Goal: Task Accomplishment & Management: Use online tool/utility

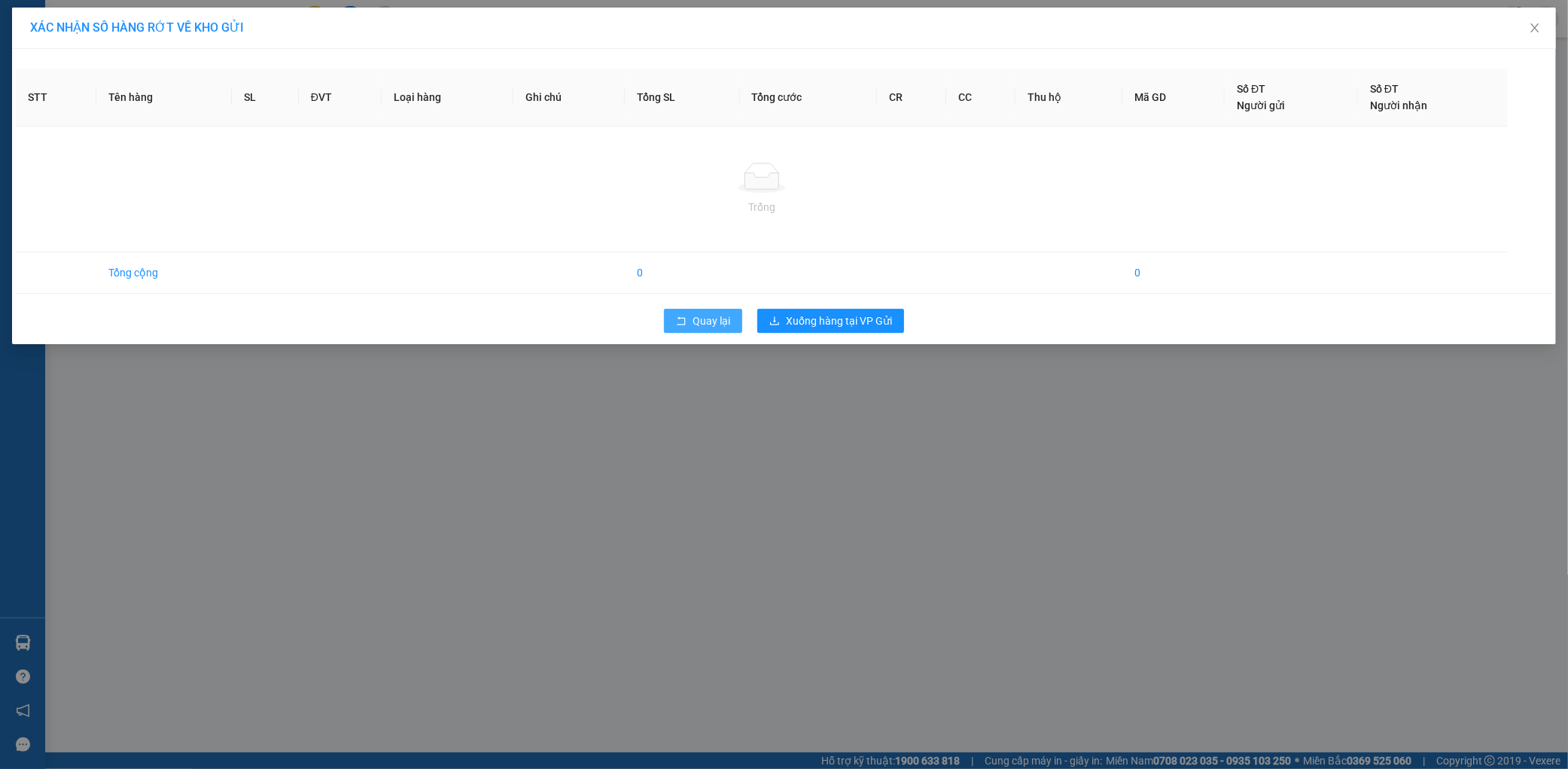
drag, startPoint x: 0, startPoint y: 0, endPoint x: 695, endPoint y: 309, distance: 760.6
click at [688, 313] on button "Quay lại" at bounding box center [703, 321] width 78 height 24
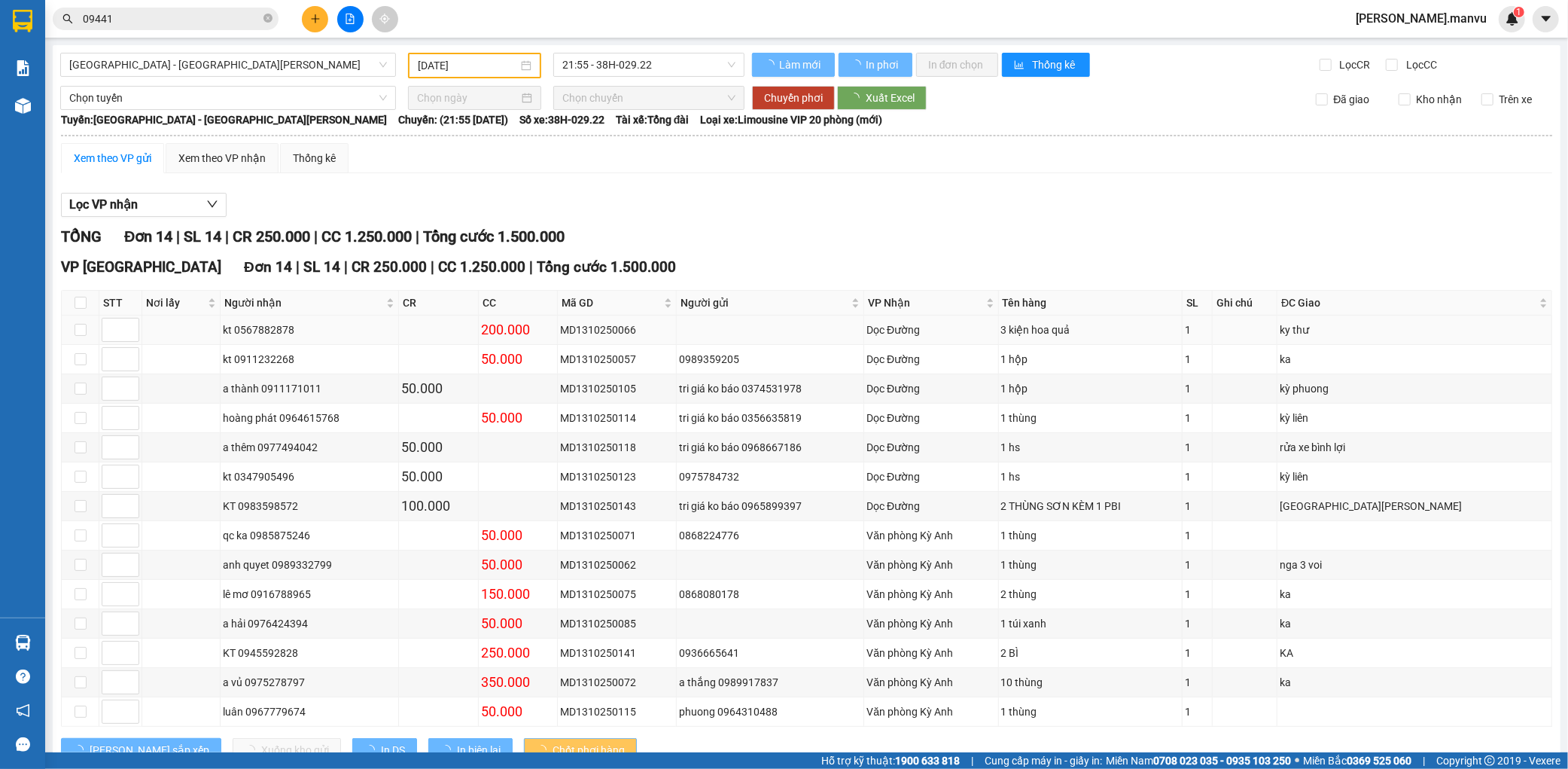
click at [674, 332] on div "MD1310250066" at bounding box center [617, 330] width 113 height 17
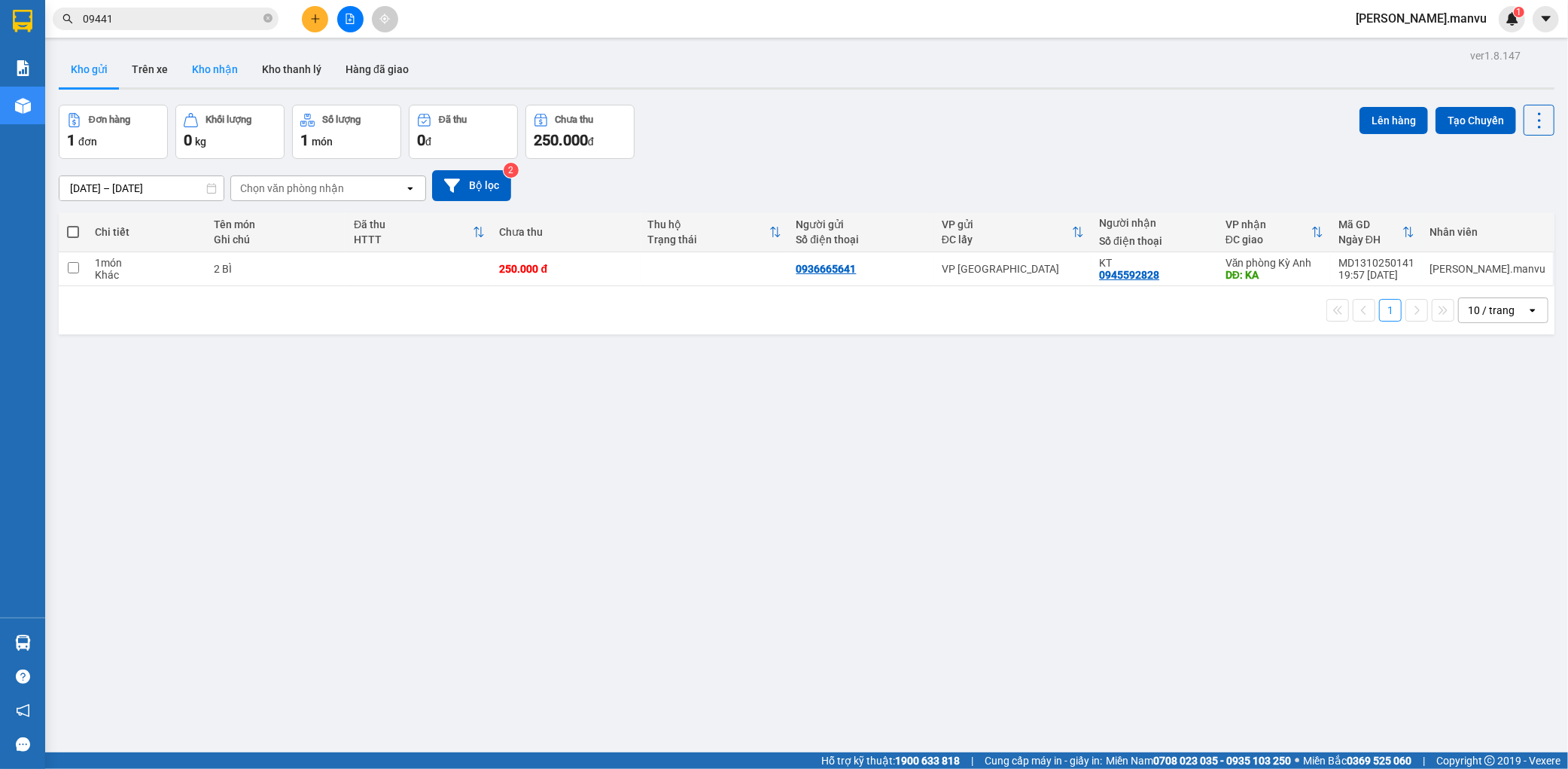
click at [224, 73] on button "Kho nhận" at bounding box center [215, 68] width 70 height 36
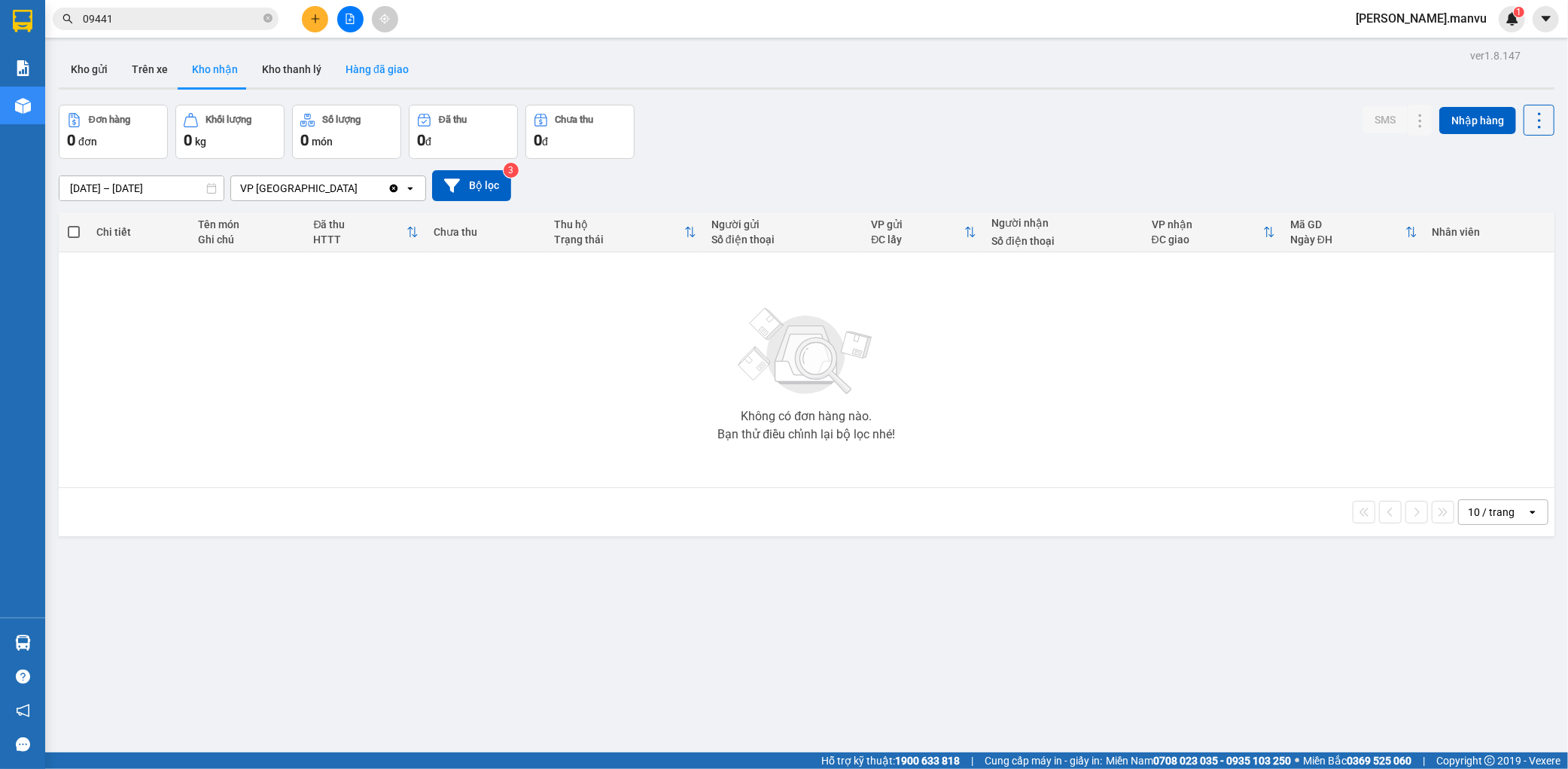
click at [389, 80] on button "Hàng đã giao" at bounding box center [377, 68] width 87 height 36
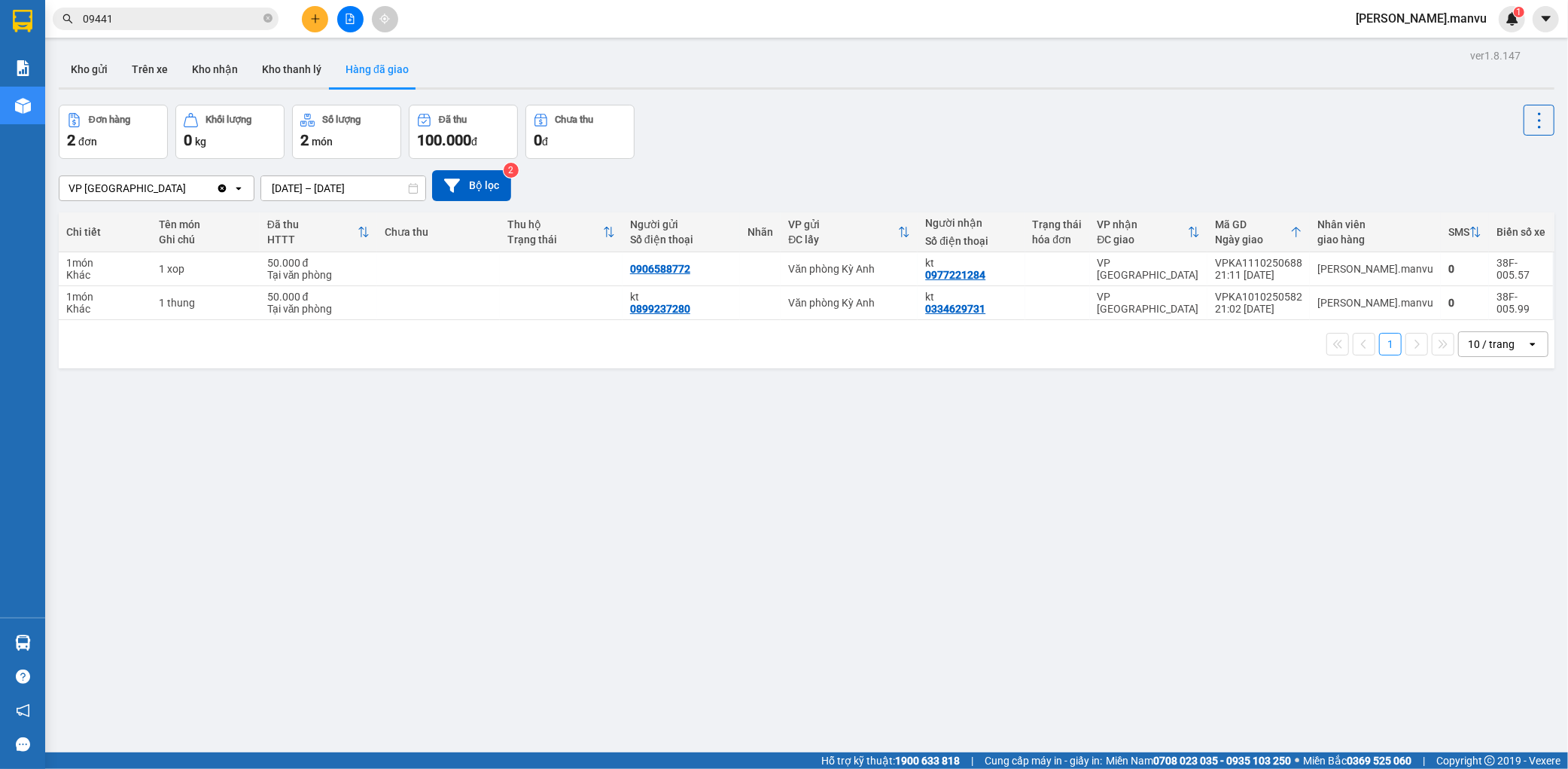
click at [345, 27] on button at bounding box center [350, 19] width 26 height 26
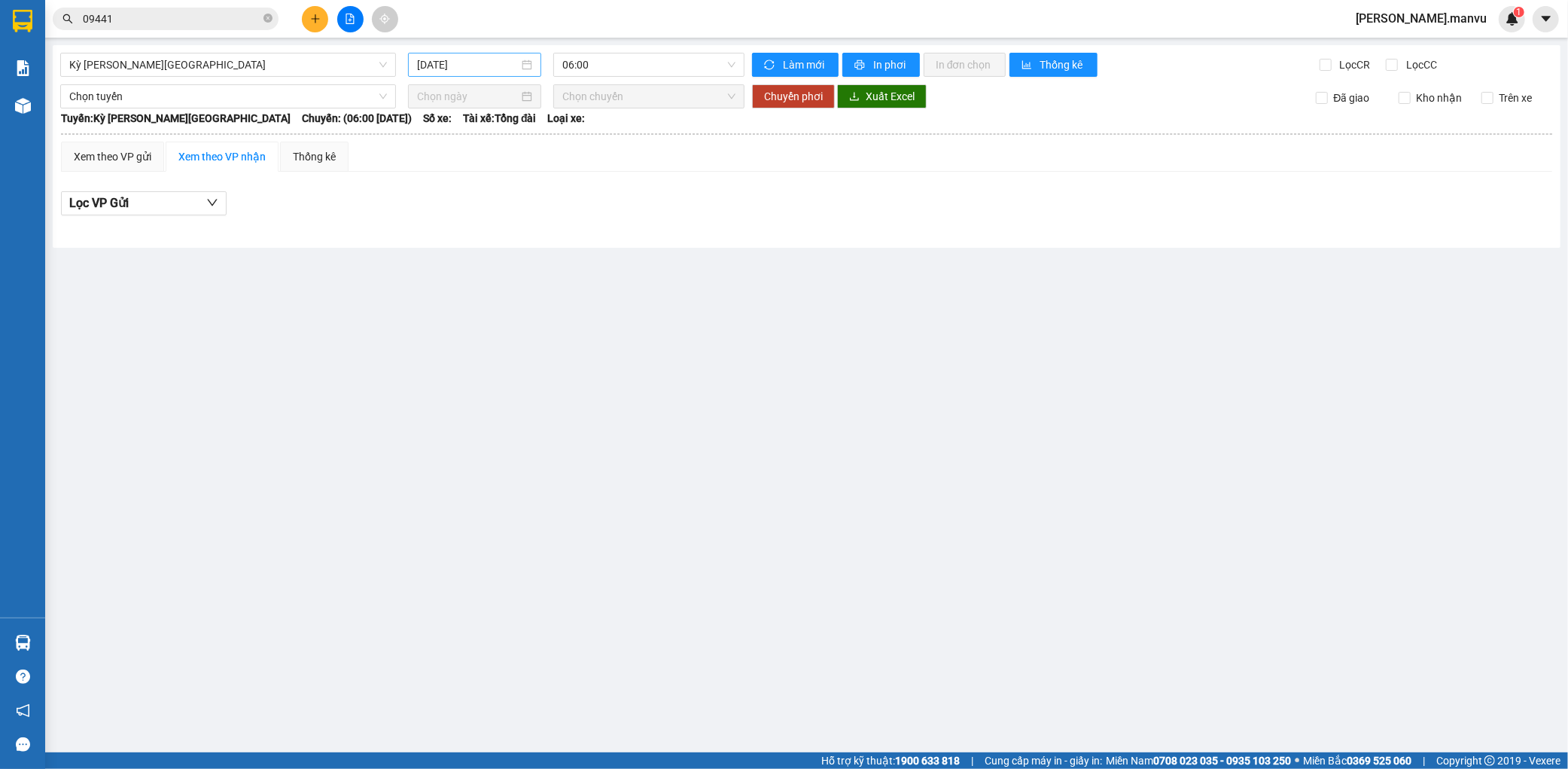
drag, startPoint x: 442, startPoint y: 54, endPoint x: 453, endPoint y: 54, distance: 11.0
click at [443, 54] on div "[DATE]" at bounding box center [474, 65] width 133 height 24
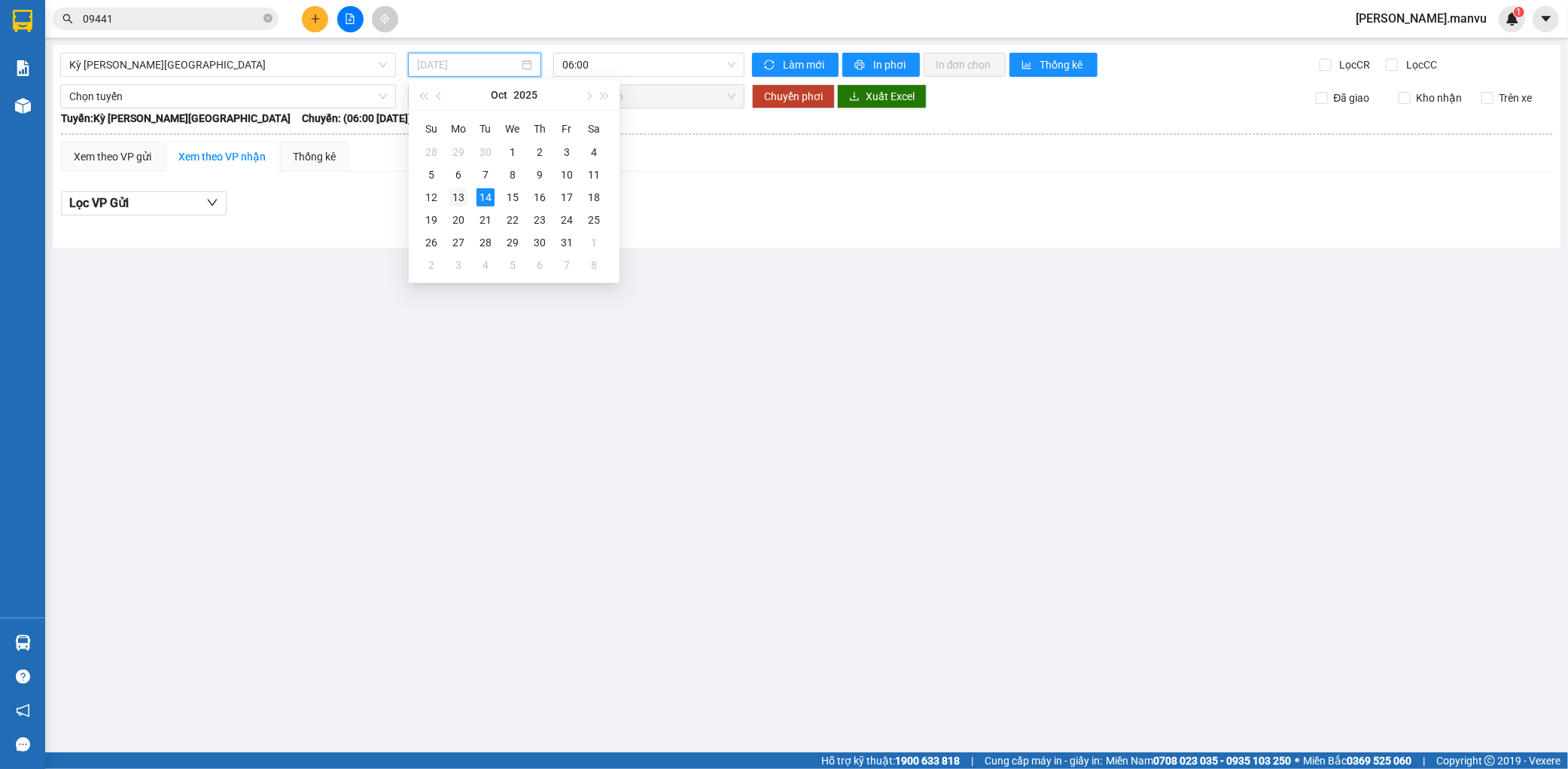
click at [450, 196] on div "13" at bounding box center [459, 197] width 18 height 18
type input "[DATE]"
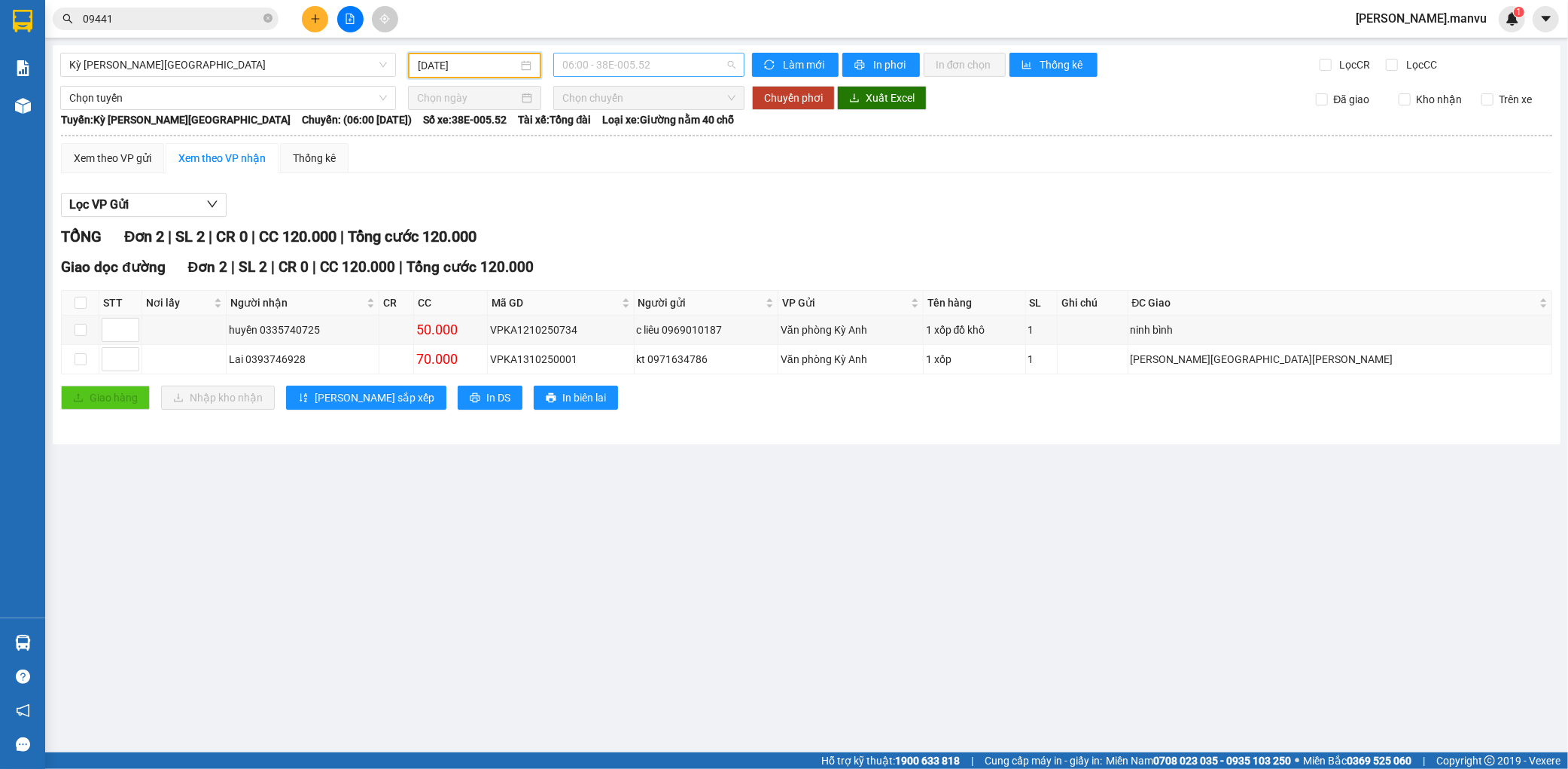
click at [640, 65] on span "06:00 - 38E-005.52" at bounding box center [649, 65] width 173 height 23
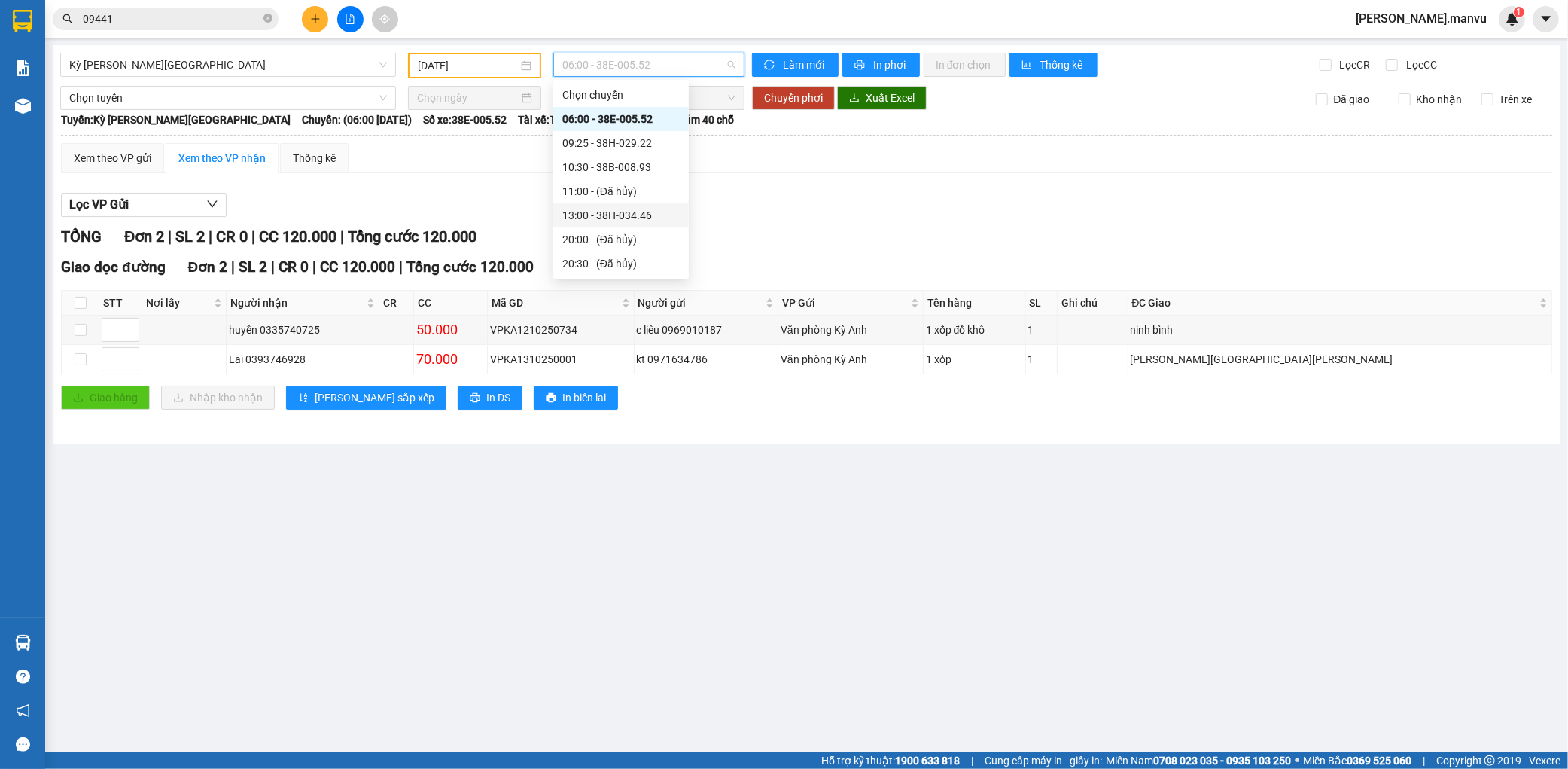
scroll to position [145, 0]
click at [660, 165] on div "21:00 - 38G-000.85" at bounding box center [621, 166] width 117 height 17
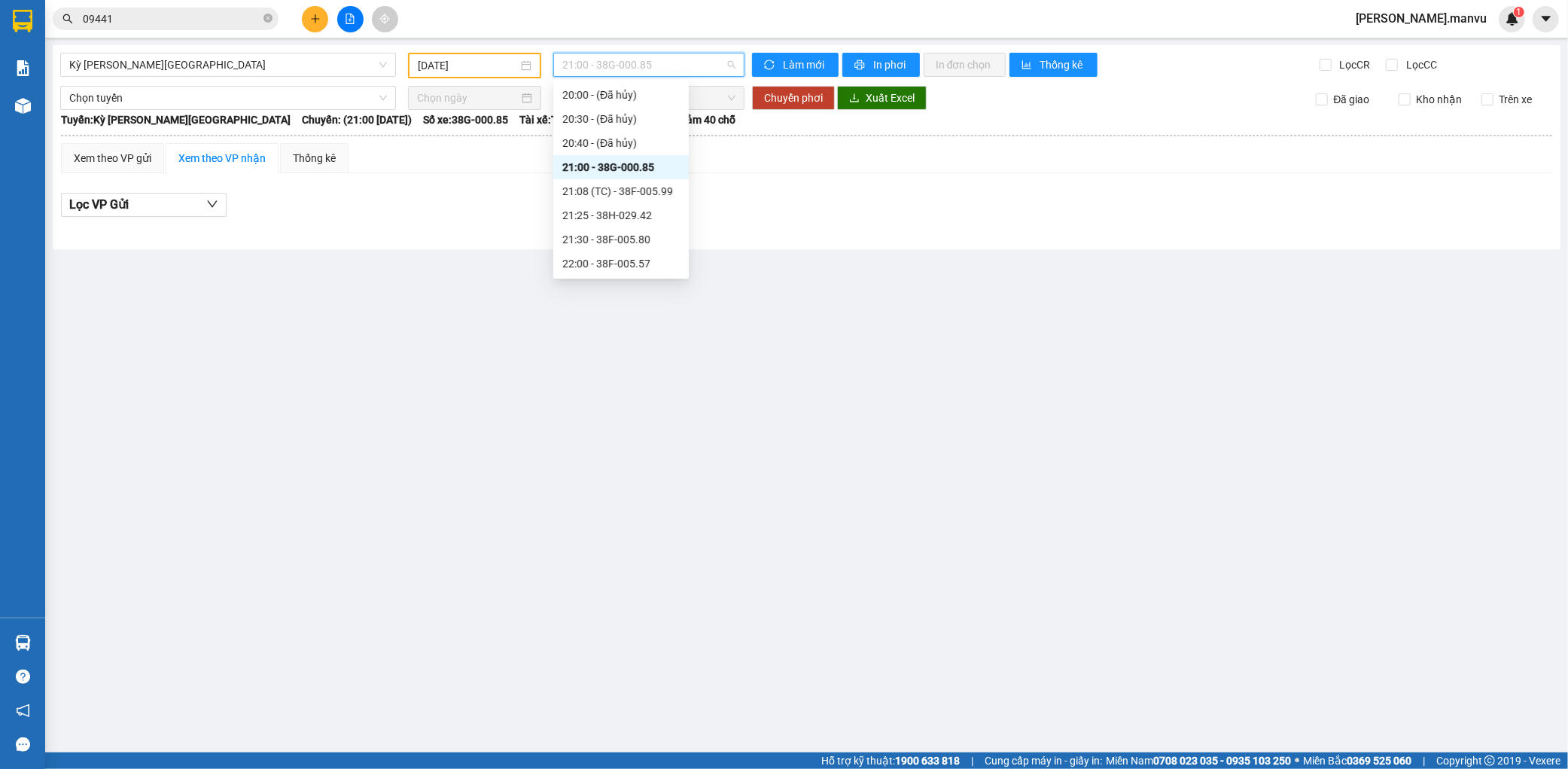
click at [678, 57] on span "21:00 - 38G-000.85" at bounding box center [649, 65] width 173 height 23
click at [635, 183] on div "21:08 (TC) - 38F-005.99" at bounding box center [621, 191] width 117 height 17
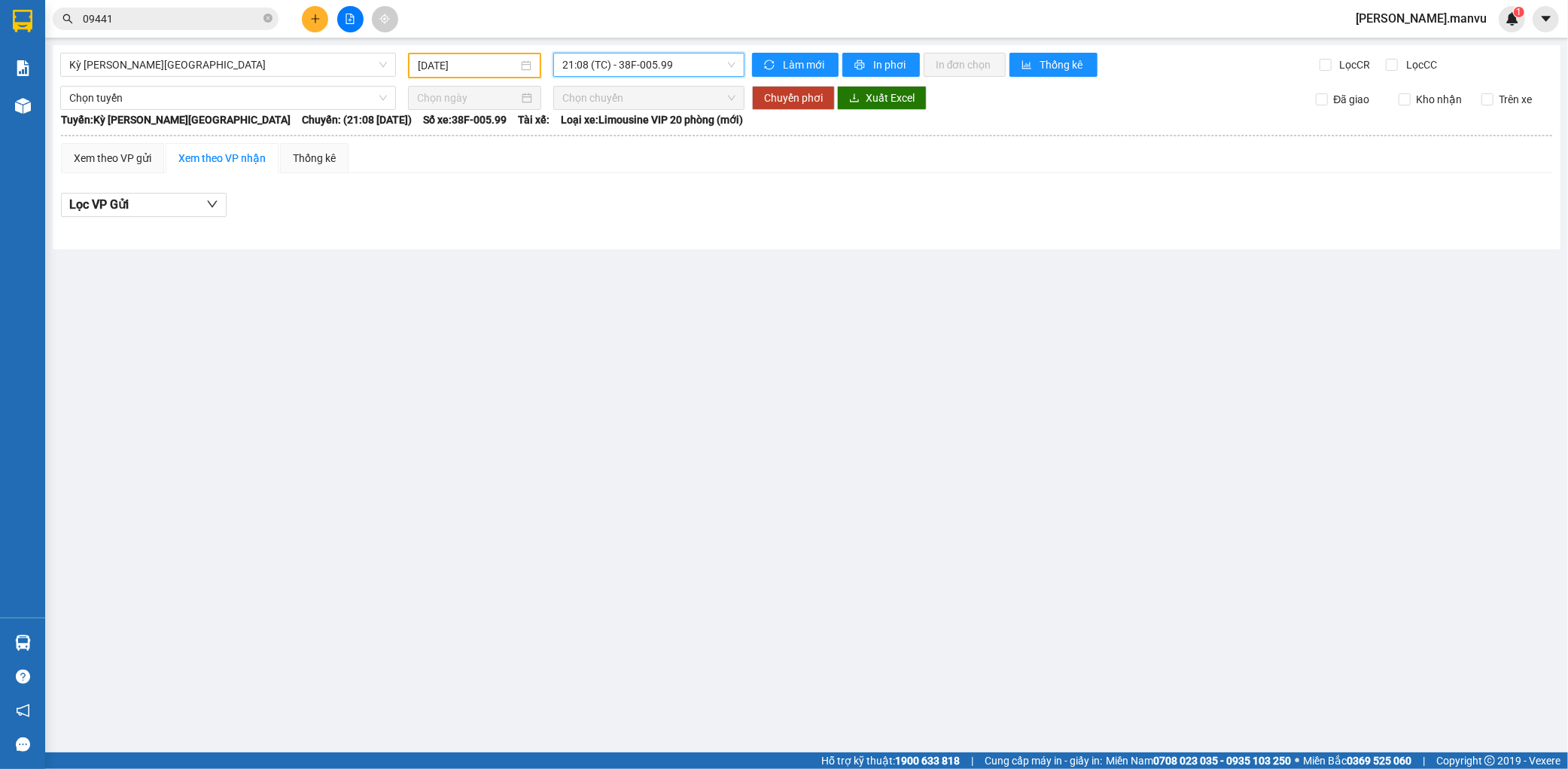
click at [641, 63] on span "21:08 (TC) - 38F-005.99" at bounding box center [649, 65] width 173 height 23
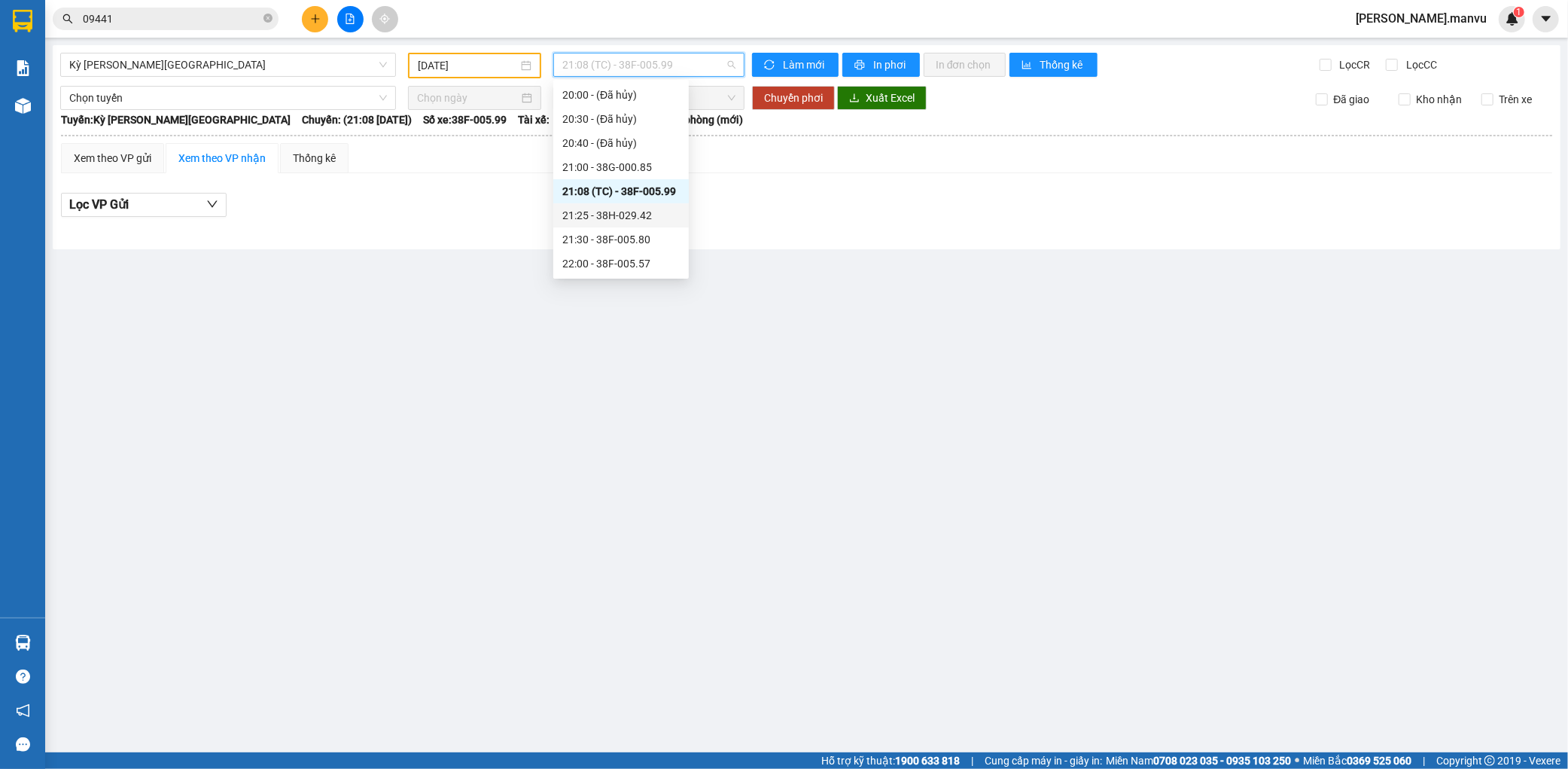
click at [645, 204] on div "21:25 - 38H-029.42" at bounding box center [621, 215] width 136 height 24
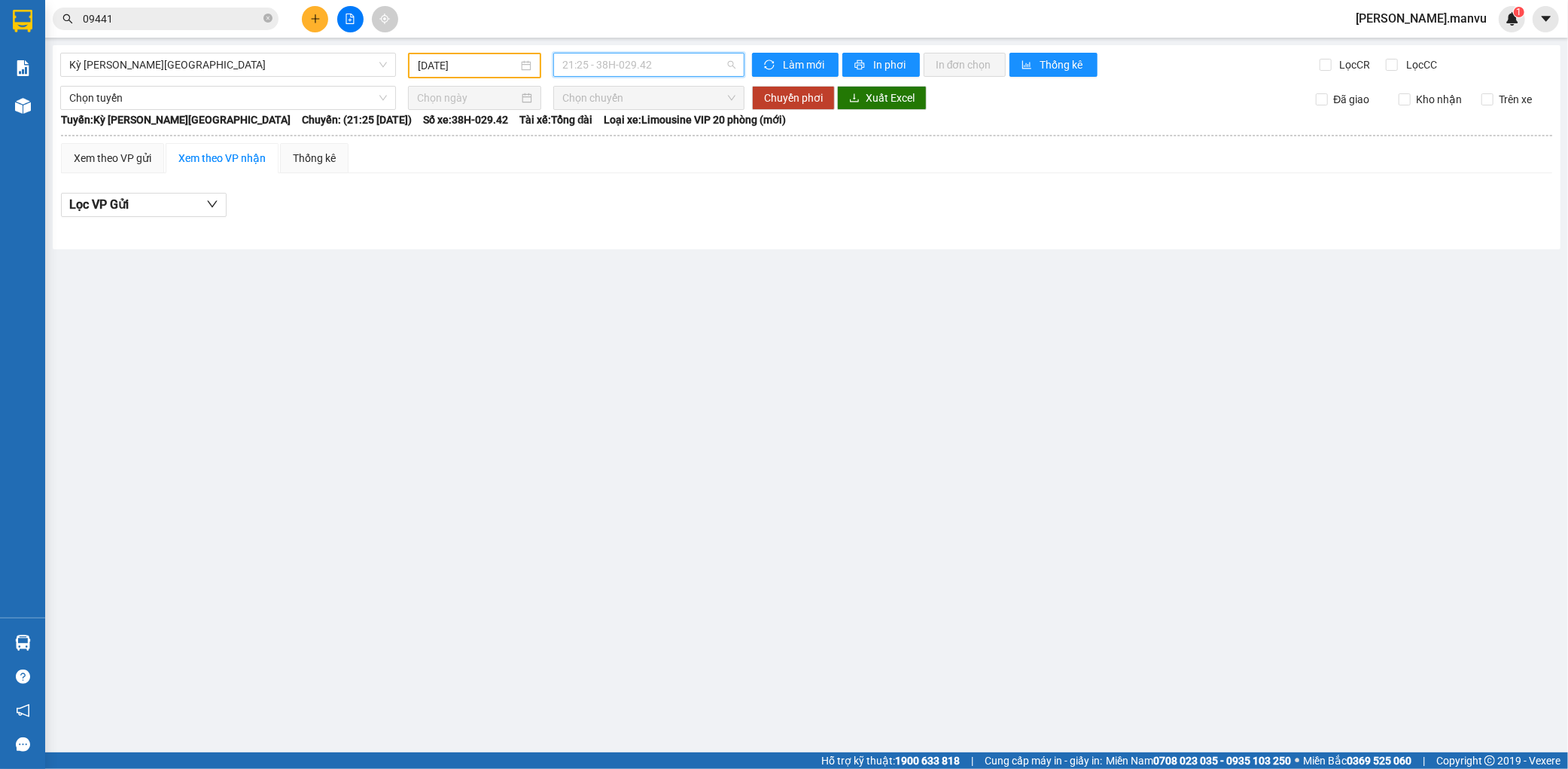
click at [663, 64] on span "21:25 - 38H-029.42" at bounding box center [649, 65] width 173 height 23
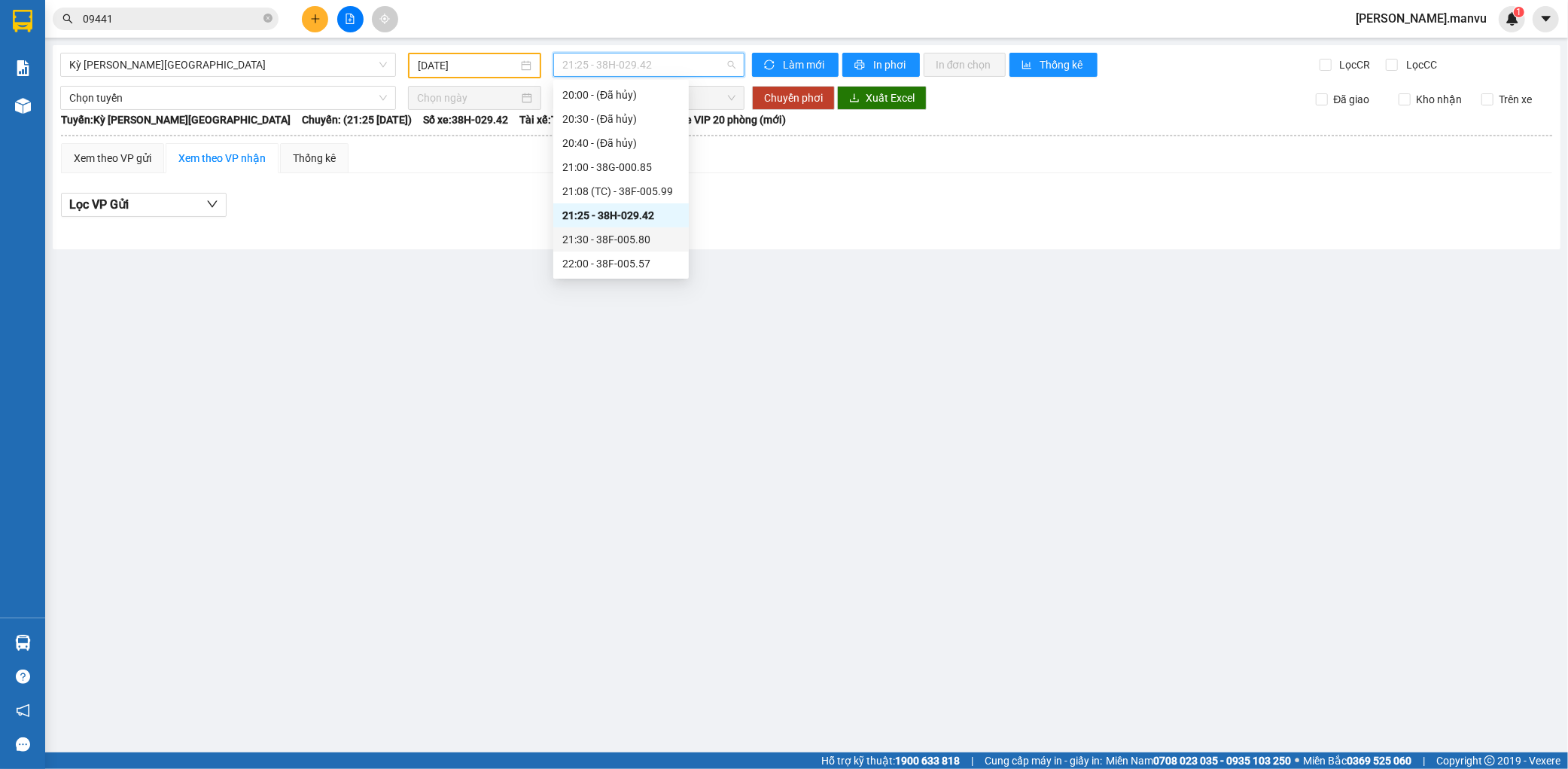
click at [630, 243] on div "21:30 - 38F-005.80" at bounding box center [621, 239] width 117 height 17
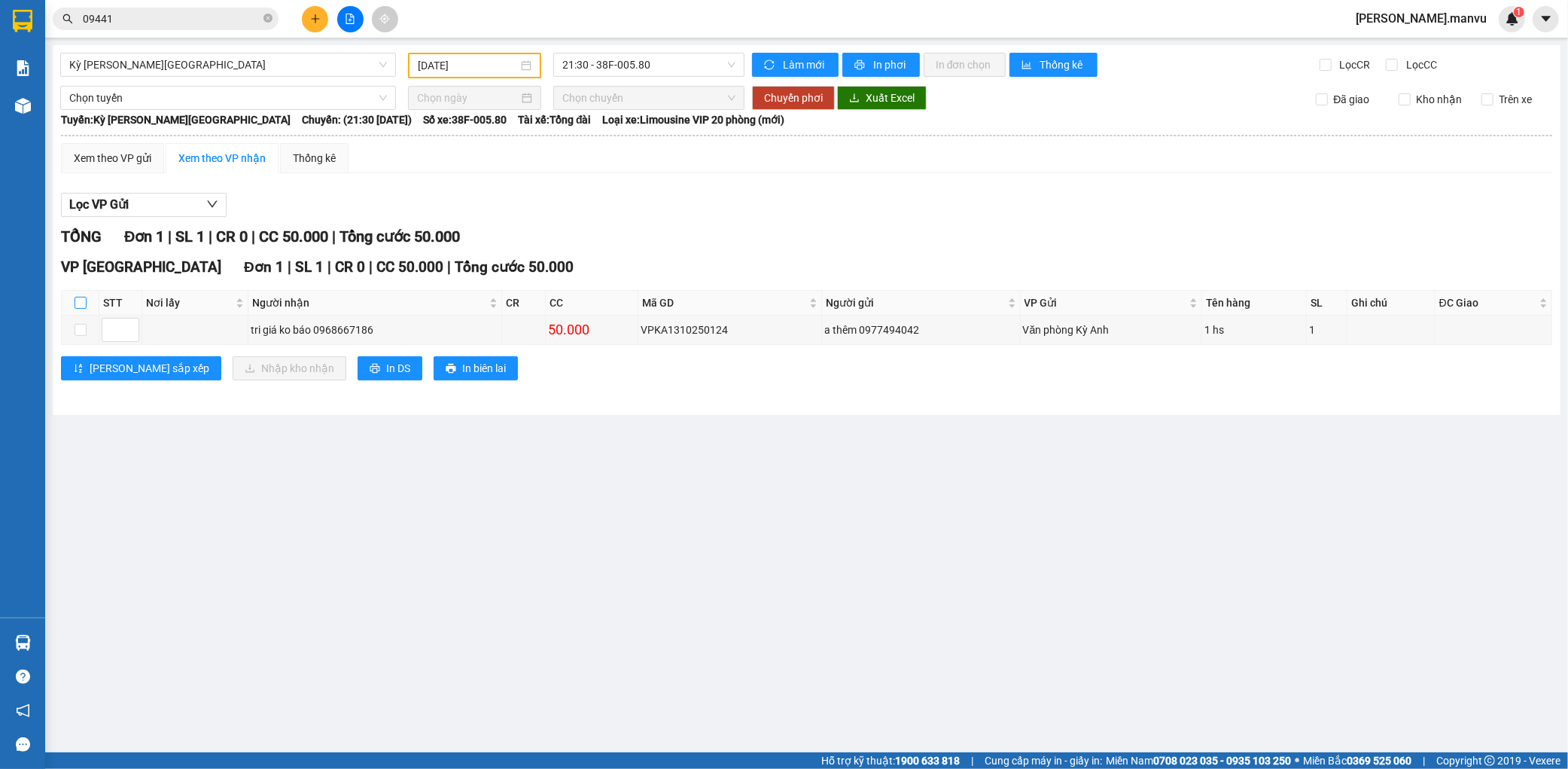
drag, startPoint x: 76, startPoint y: 295, endPoint x: 102, endPoint y: 306, distance: 28.2
click at [76, 297] on input "checkbox" at bounding box center [80, 302] width 12 height 12
checkbox input "true"
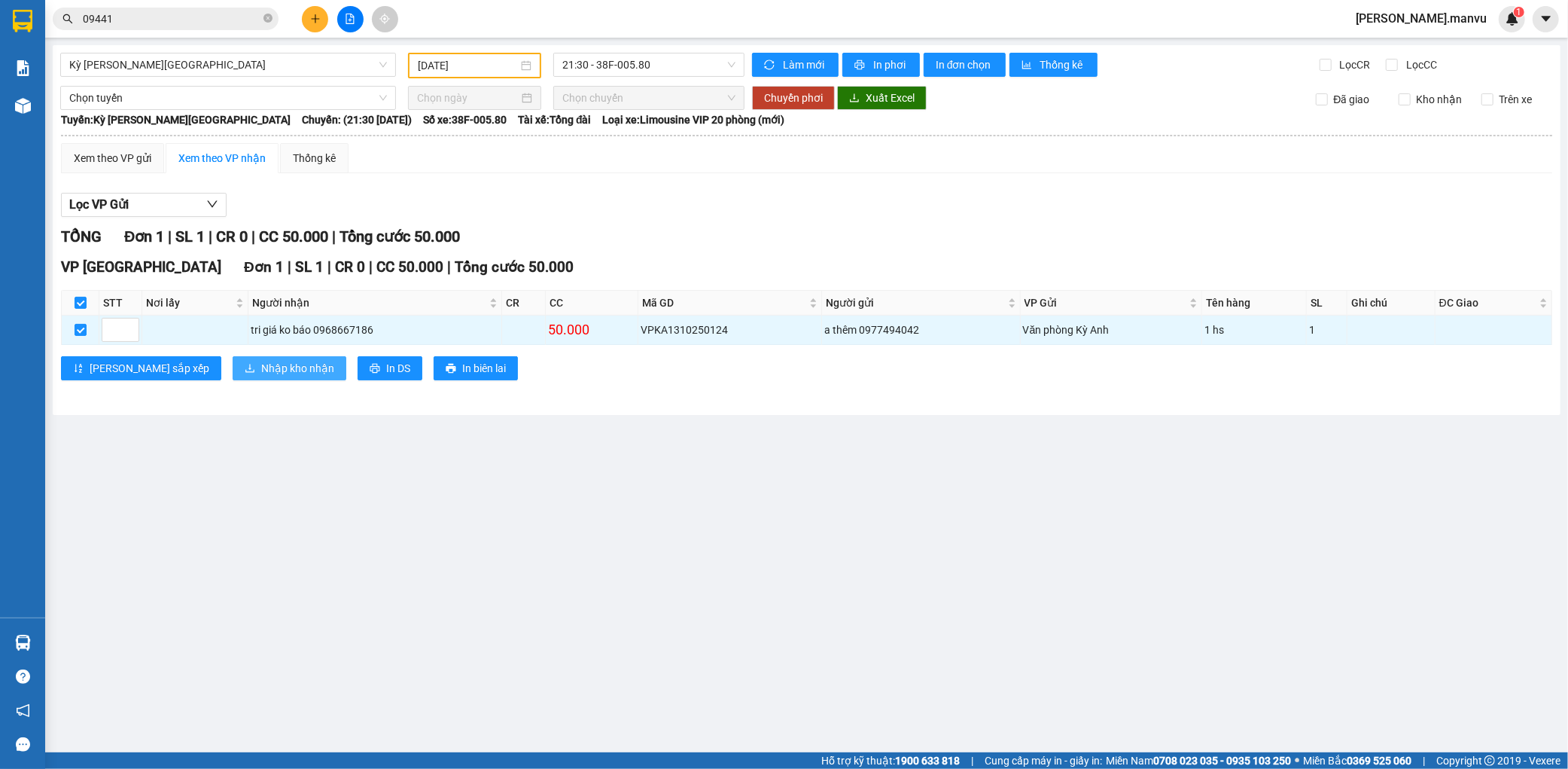
click at [261, 368] on span "Nhập kho nhận" at bounding box center [297, 368] width 73 height 17
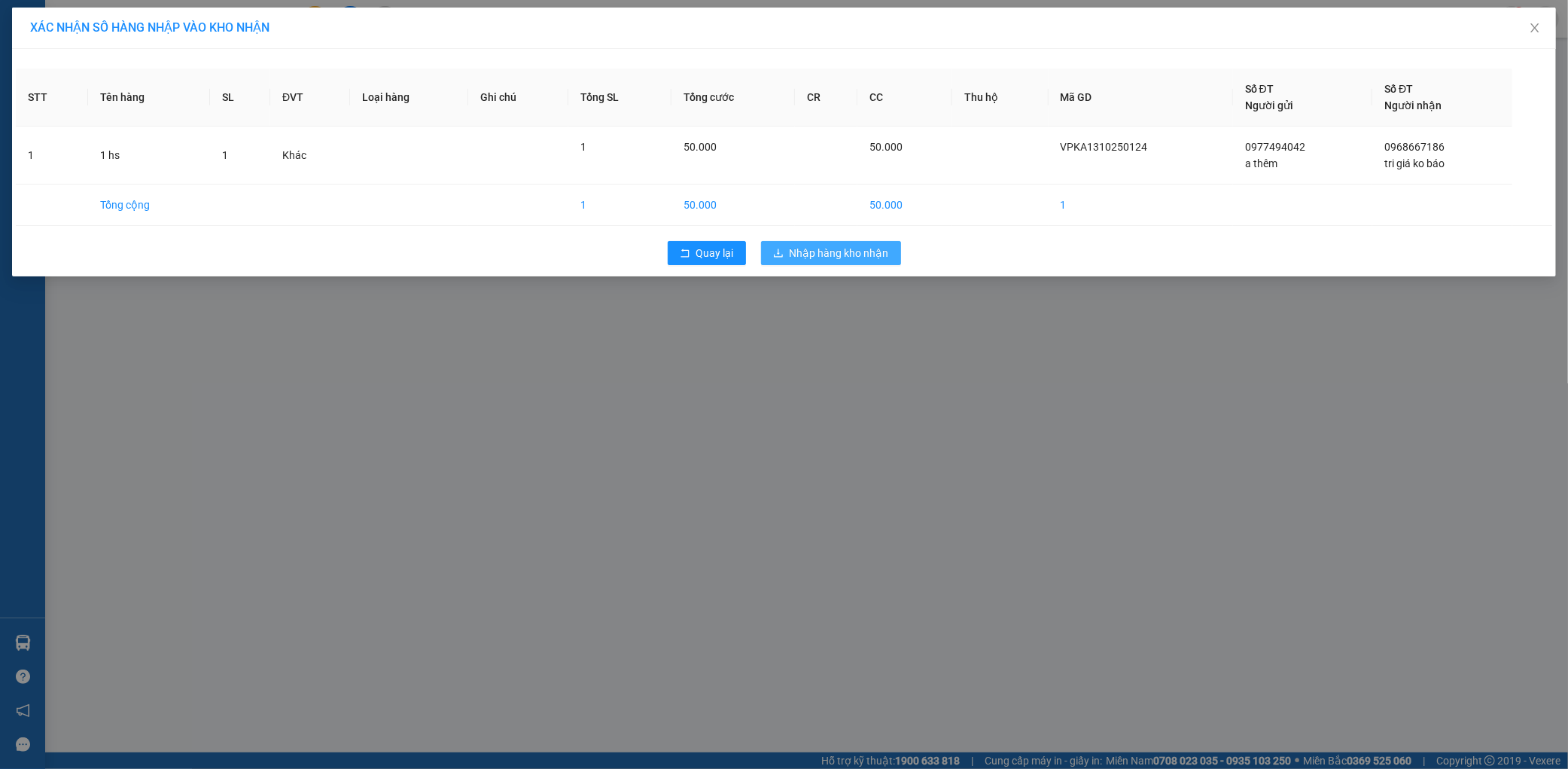
click at [812, 247] on span "Nhập hàng kho nhận" at bounding box center [839, 252] width 100 height 17
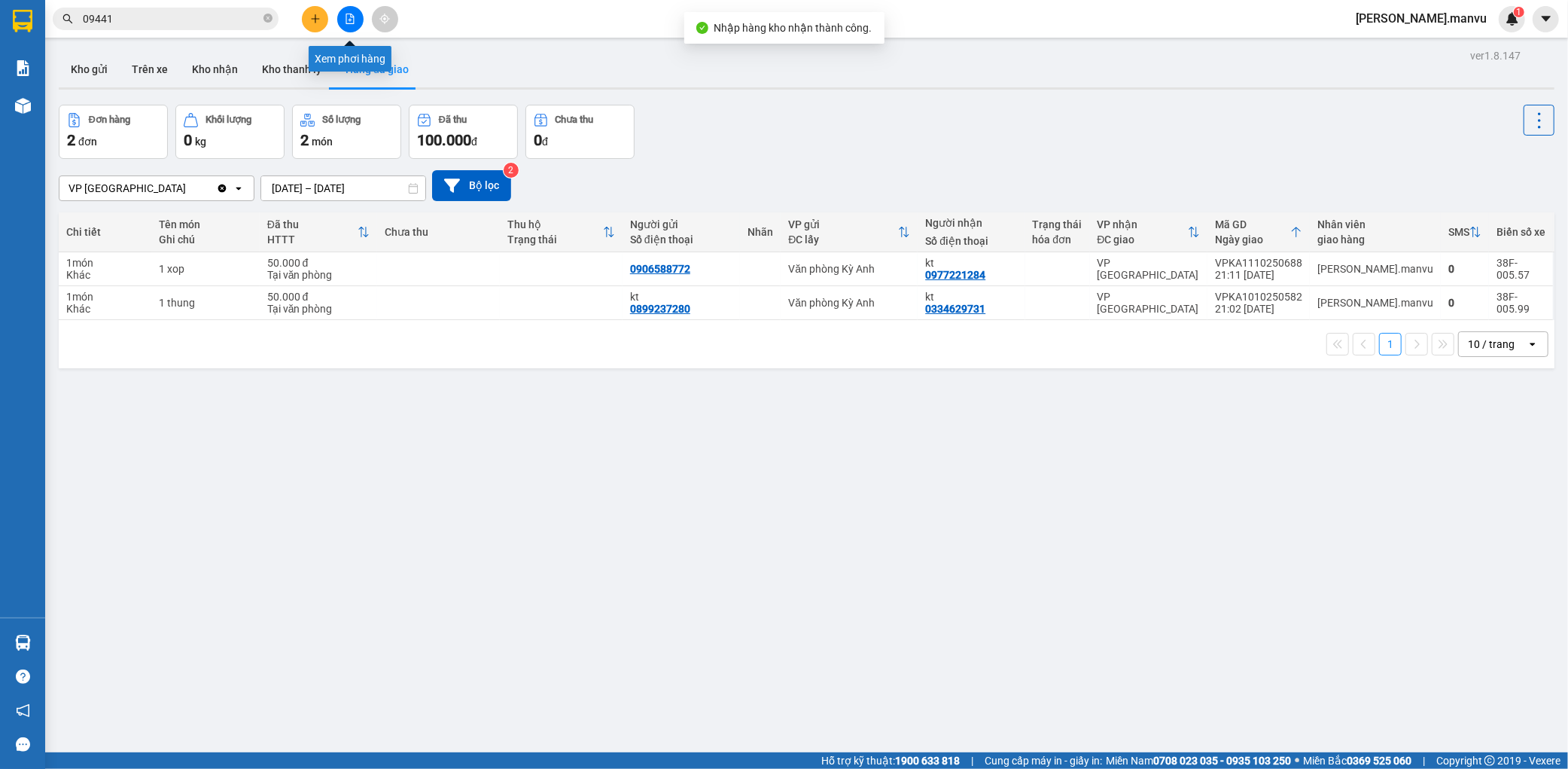
click at [355, 24] on button at bounding box center [350, 19] width 26 height 26
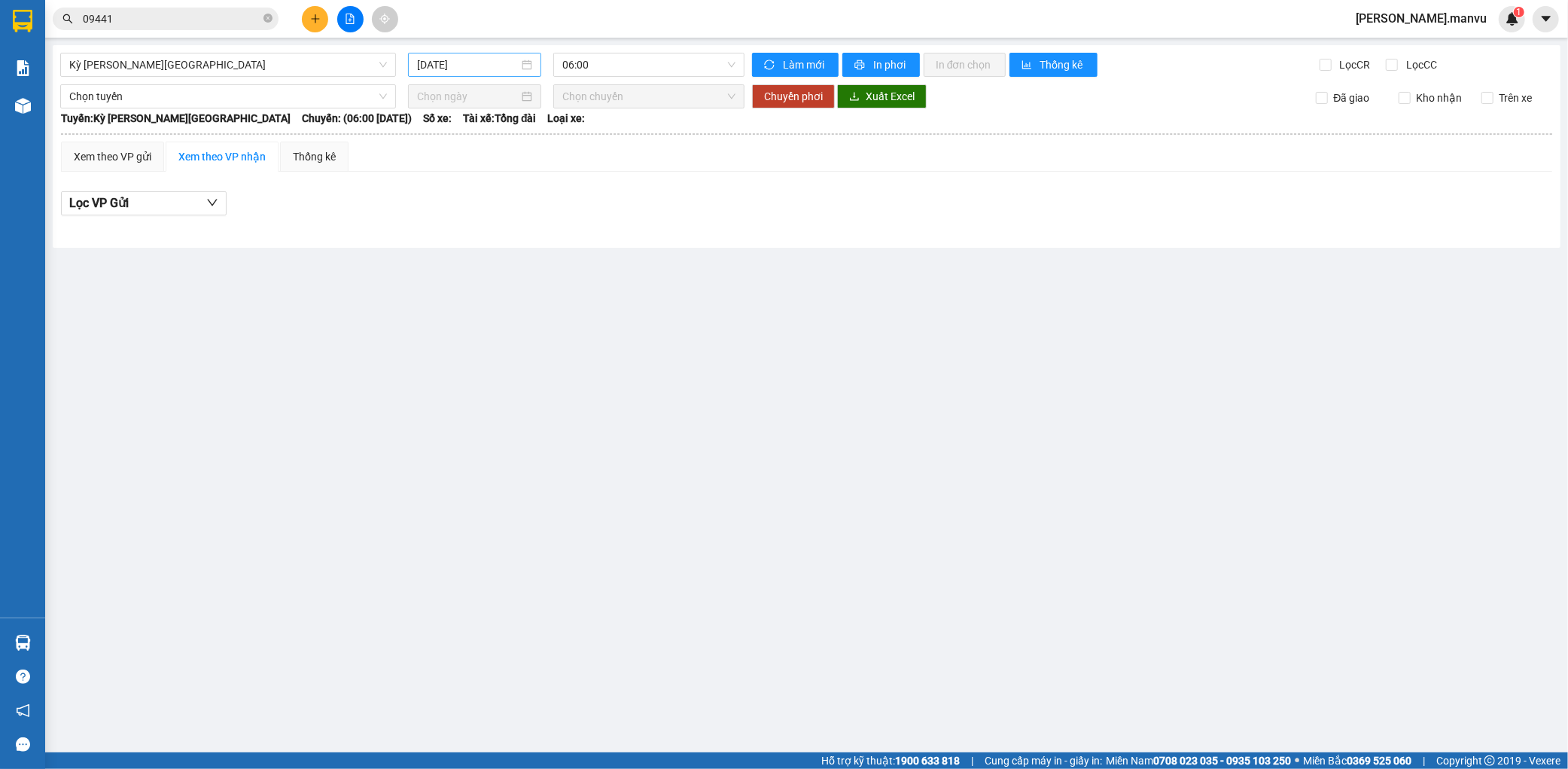
click at [519, 68] on div "[DATE]" at bounding box center [474, 65] width 115 height 17
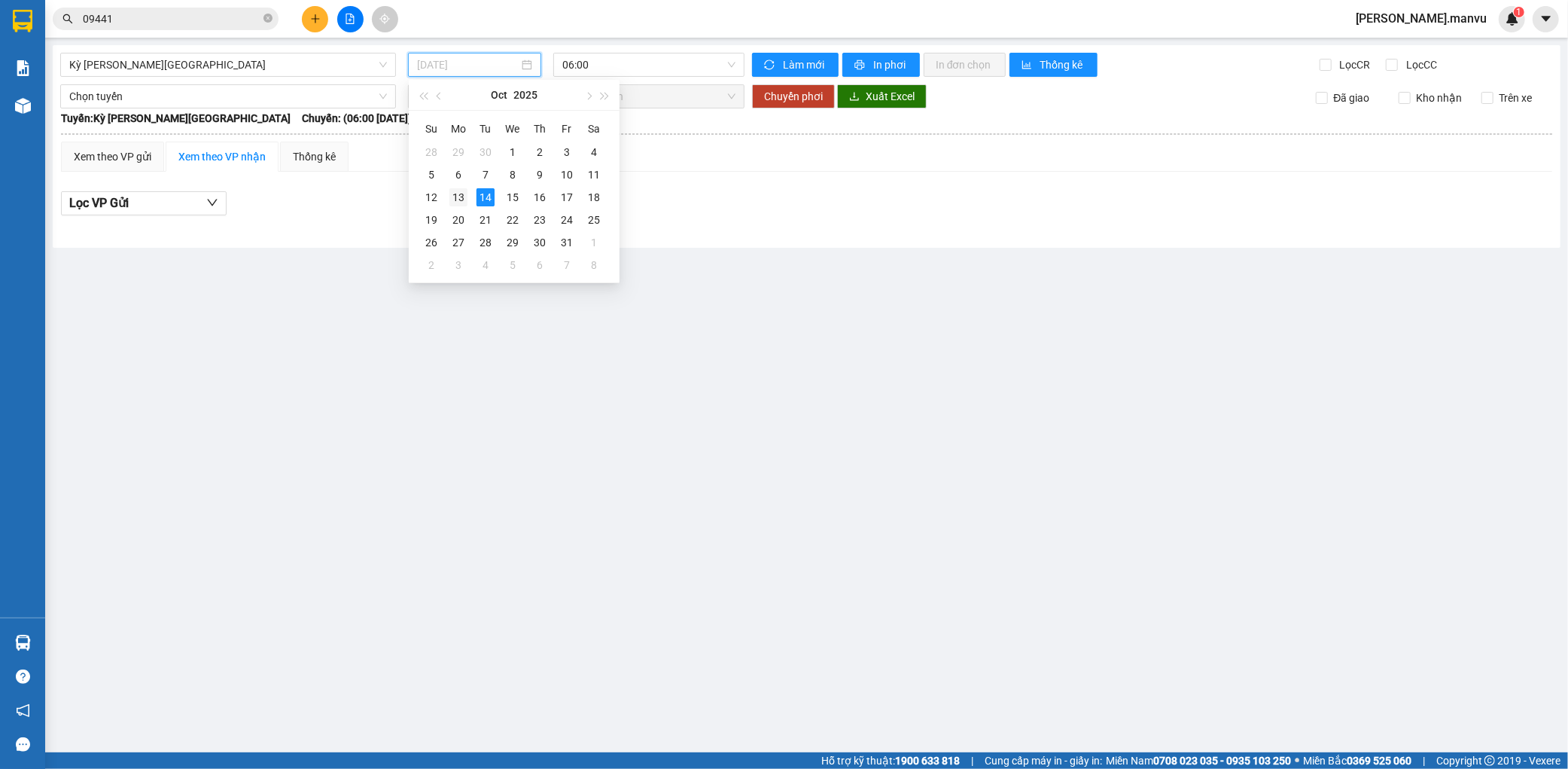
click at [461, 201] on div "13" at bounding box center [459, 197] width 18 height 18
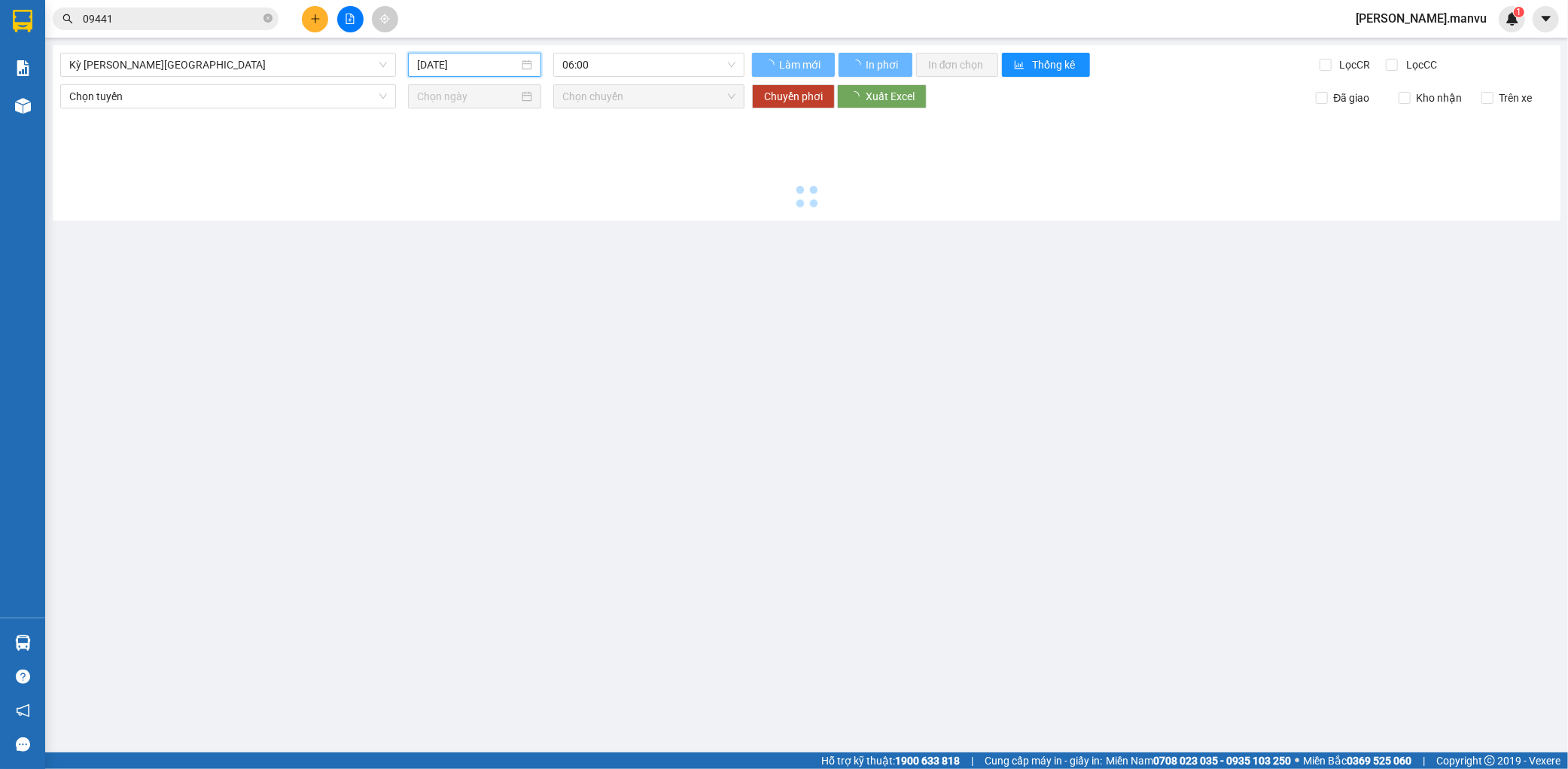
type input "[DATE]"
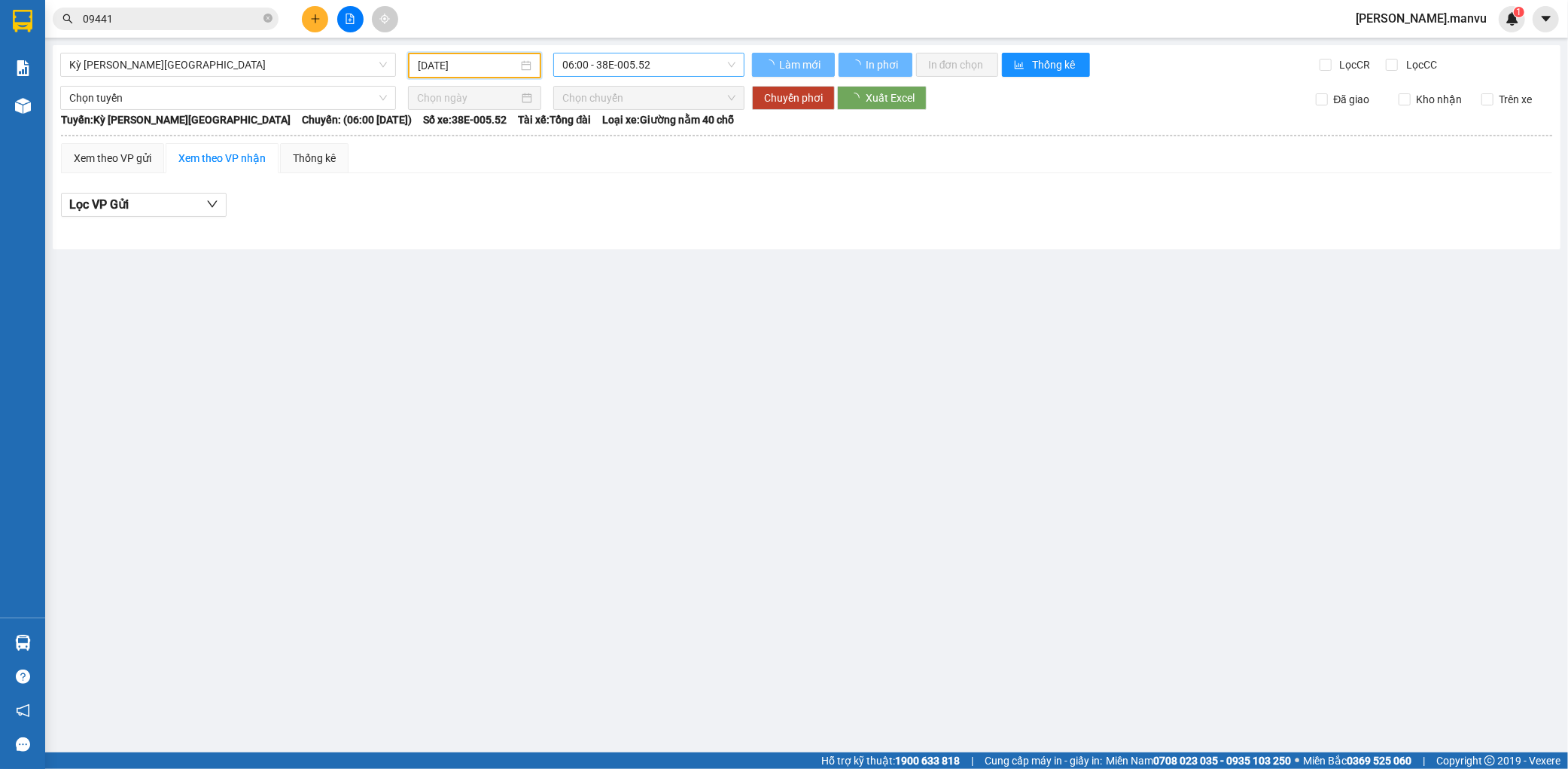
click at [672, 68] on span "06:00 - 38E-005.52" at bounding box center [649, 65] width 173 height 23
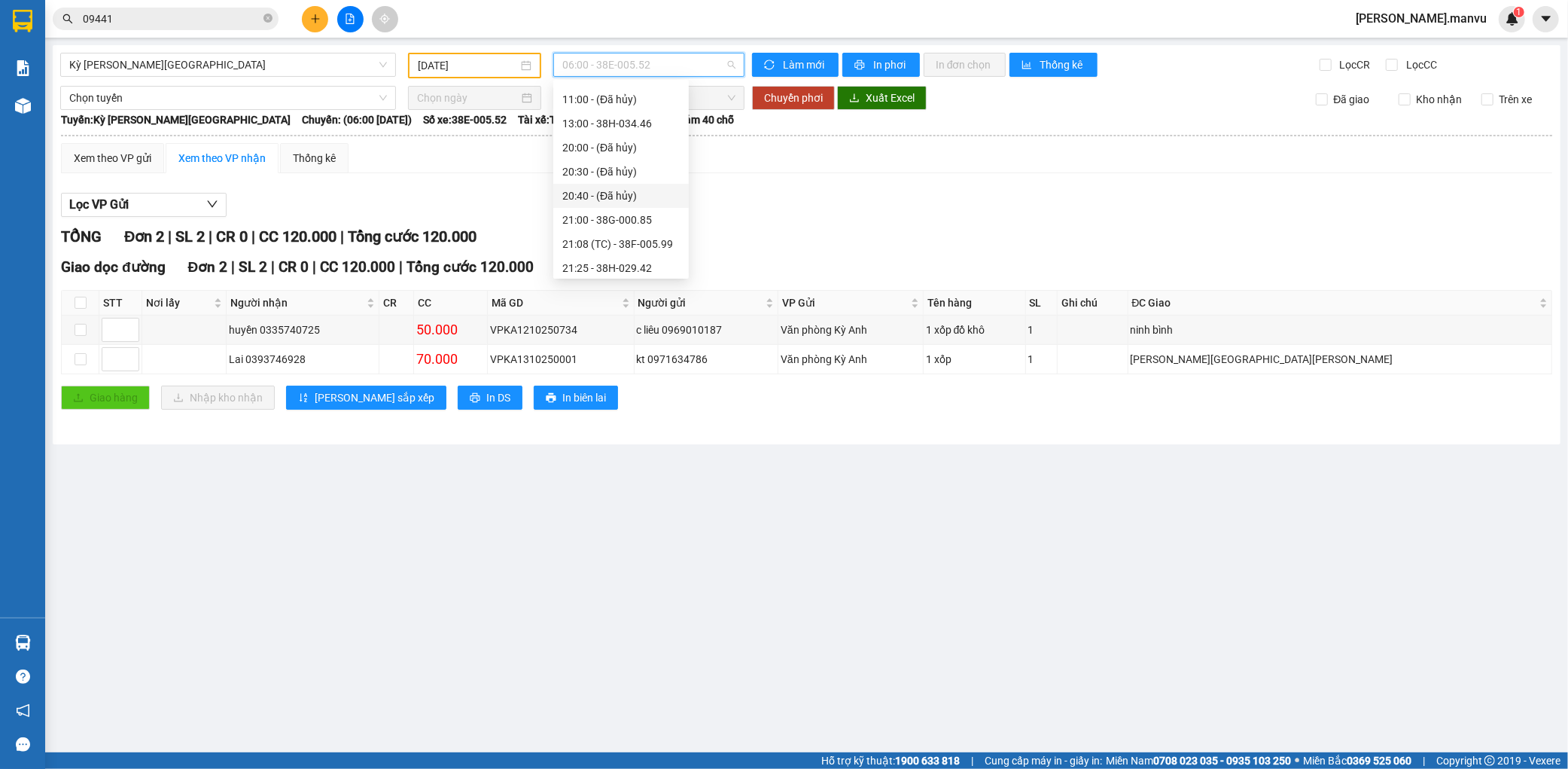
scroll to position [145, 0]
click at [619, 264] on div "22:00 - 38F-005.57" at bounding box center [621, 263] width 117 height 17
